Goal: Information Seeking & Learning: Learn about a topic

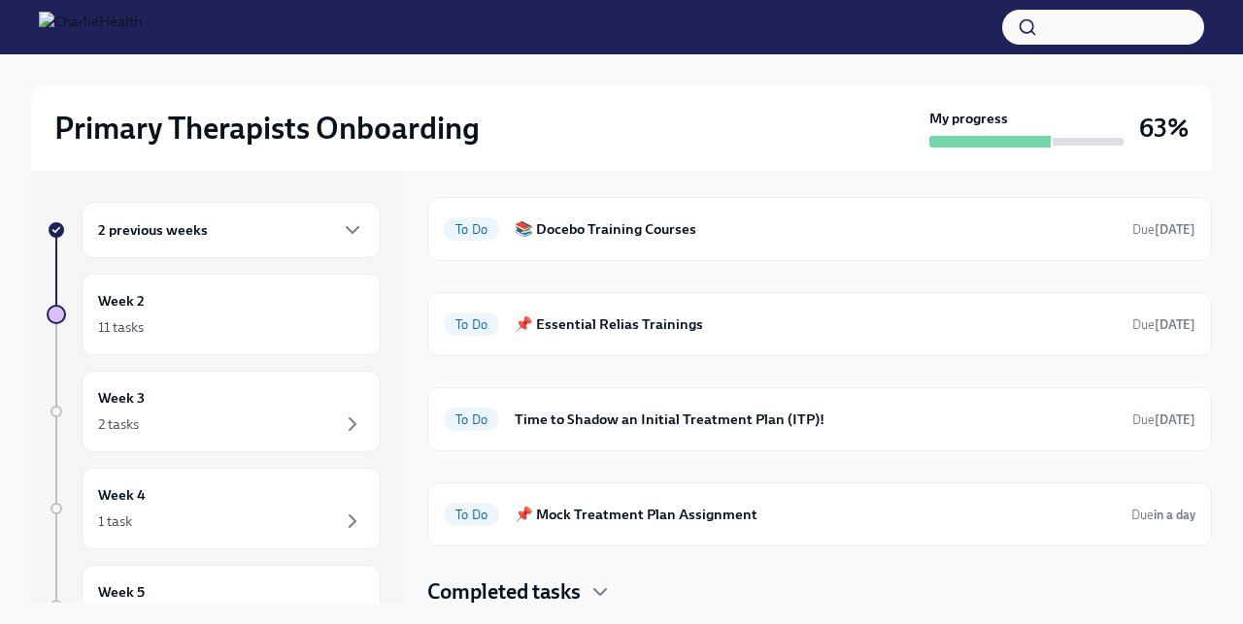
scroll to position [66, 0]
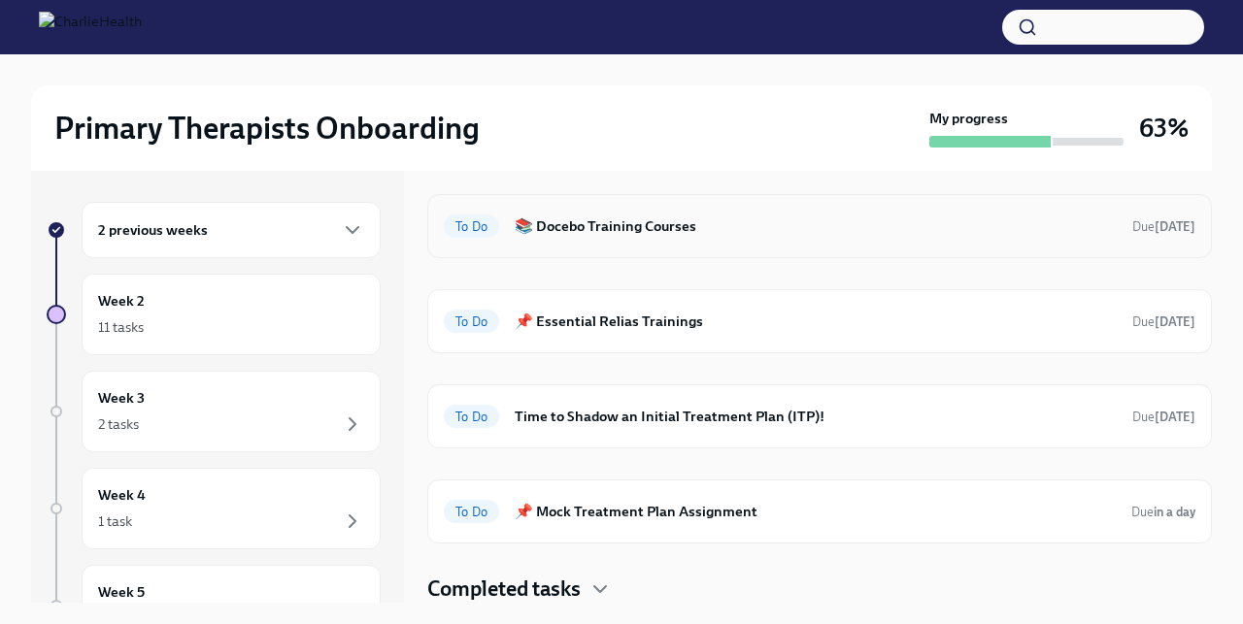
click at [591, 226] on h6 "📚 Docebo Training Courses" at bounding box center [816, 226] width 602 height 21
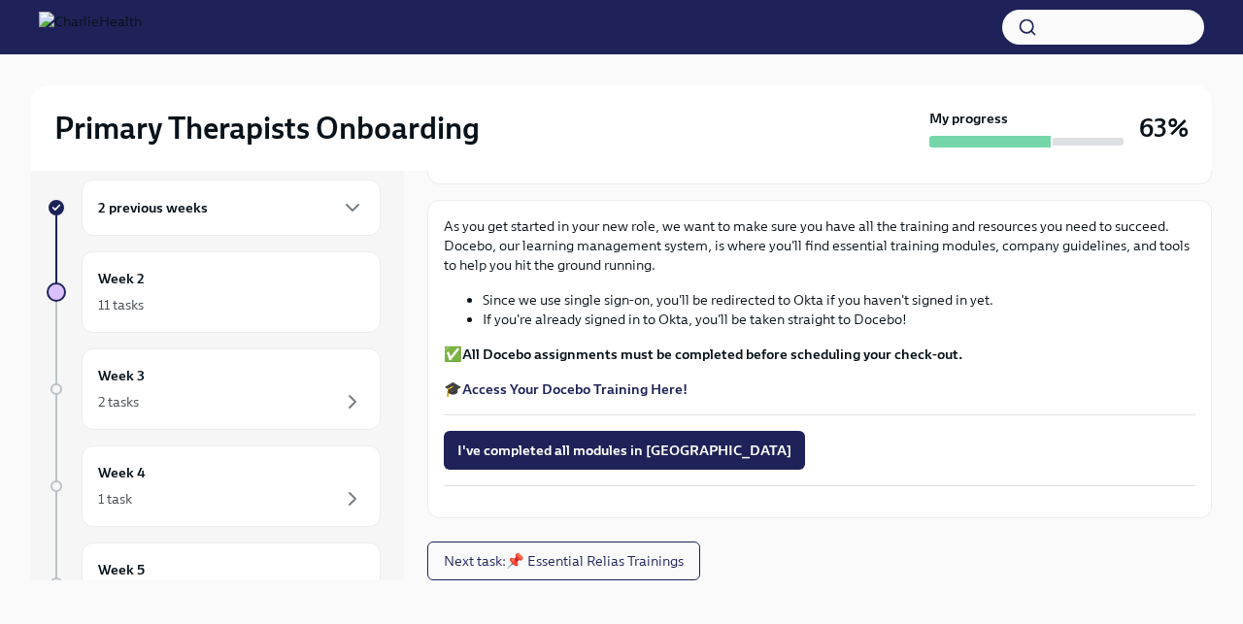
scroll to position [30, 0]
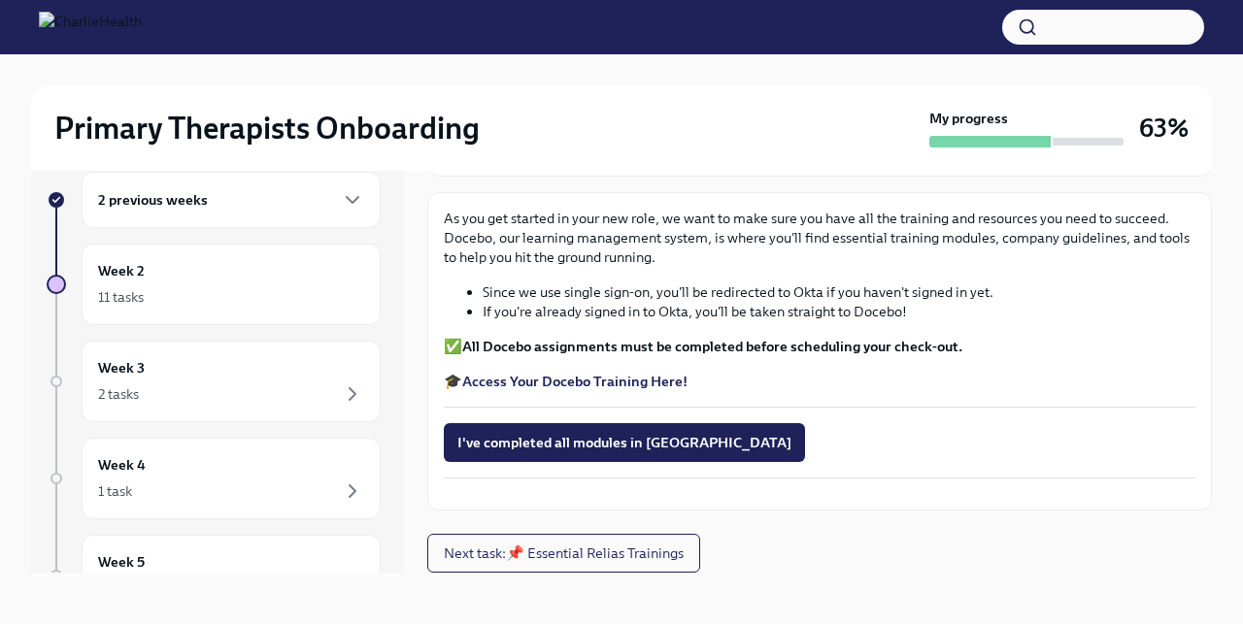
click at [611, 373] on strong "Access Your Docebo Training Here!" at bounding box center [574, 381] width 225 height 17
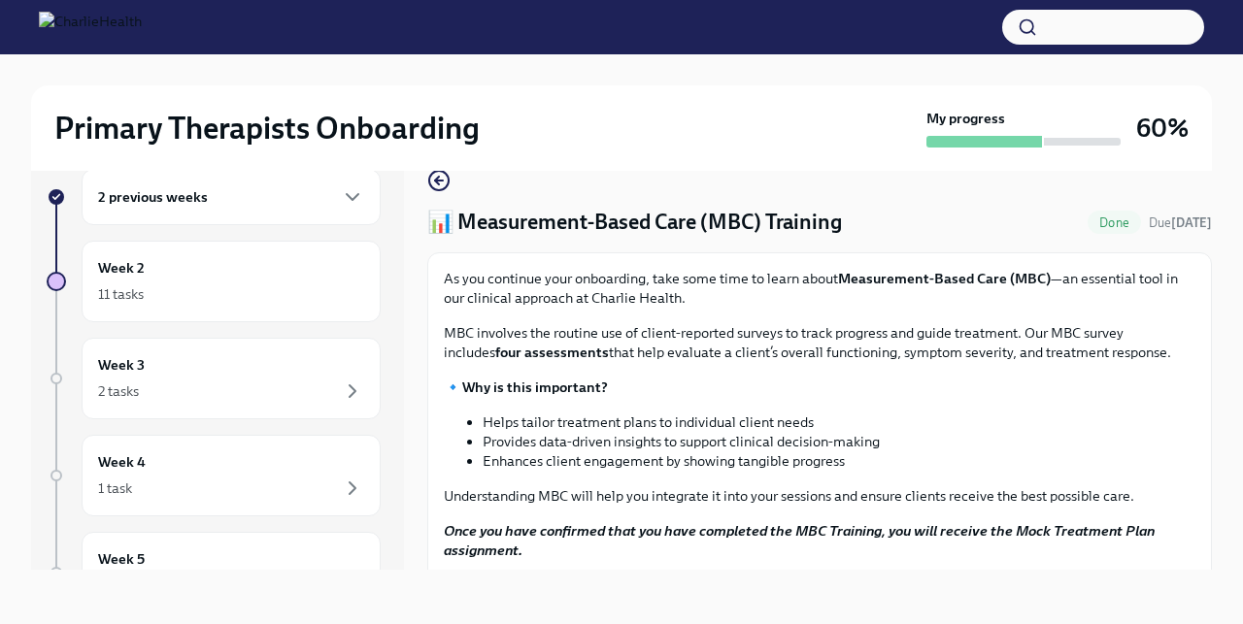
scroll to position [248, 0]
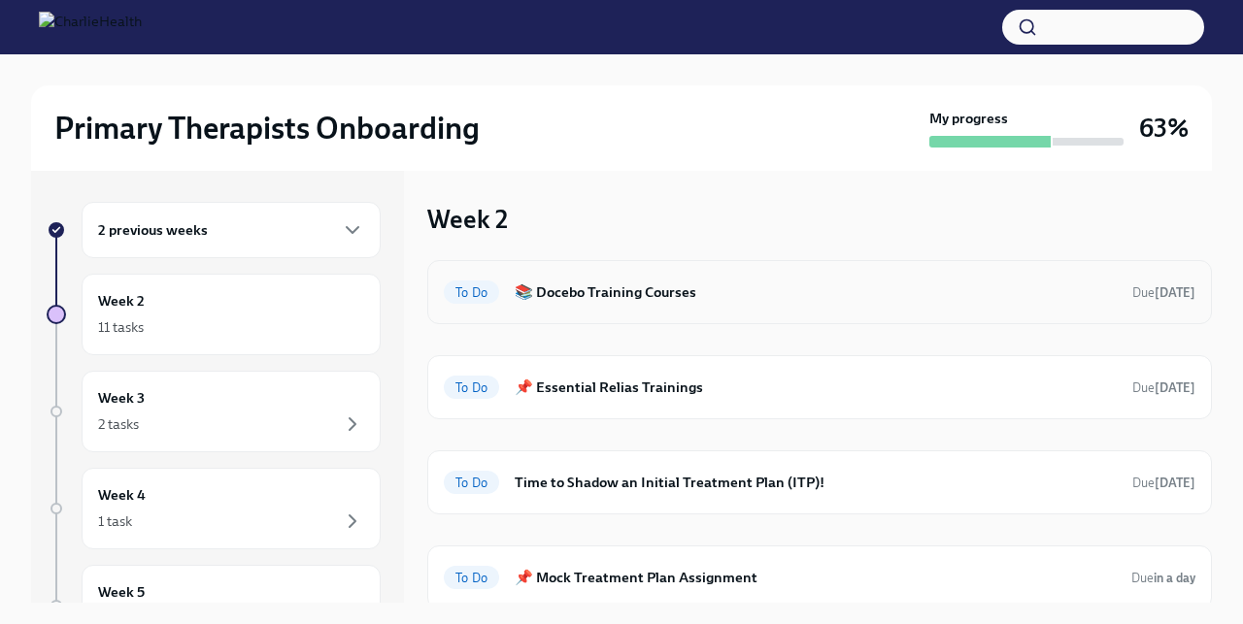
click at [639, 298] on h6 "📚 Docebo Training Courses" at bounding box center [816, 292] width 602 height 21
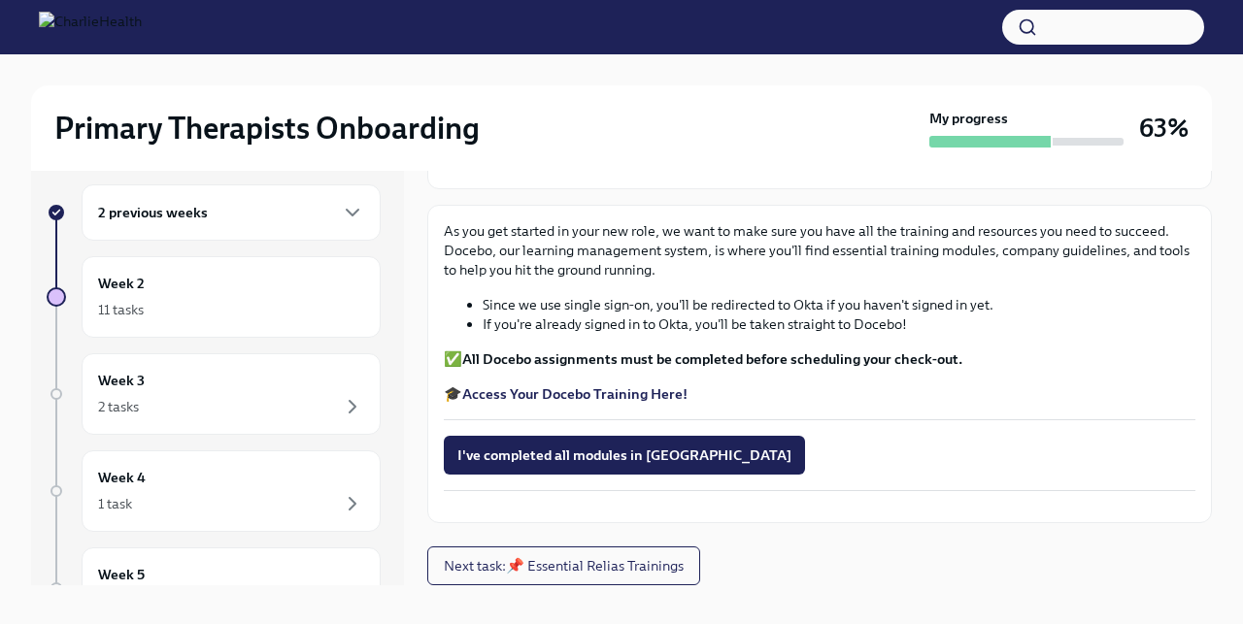
scroll to position [18, 0]
click at [589, 384] on strong "Access Your Docebo Training Here!" at bounding box center [574, 392] width 225 height 17
